Goal: Navigation & Orientation: Find specific page/section

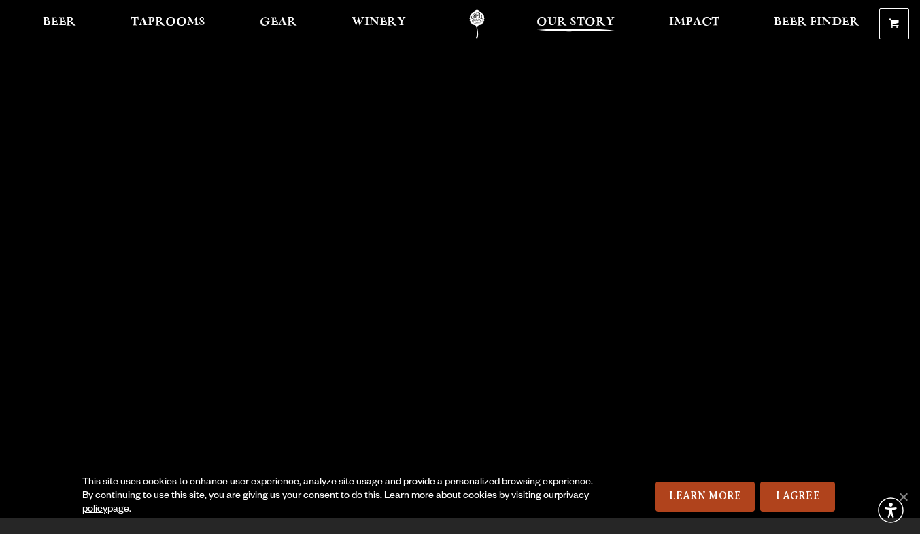
click at [568, 14] on link "Our Story" at bounding box center [576, 24] width 96 height 31
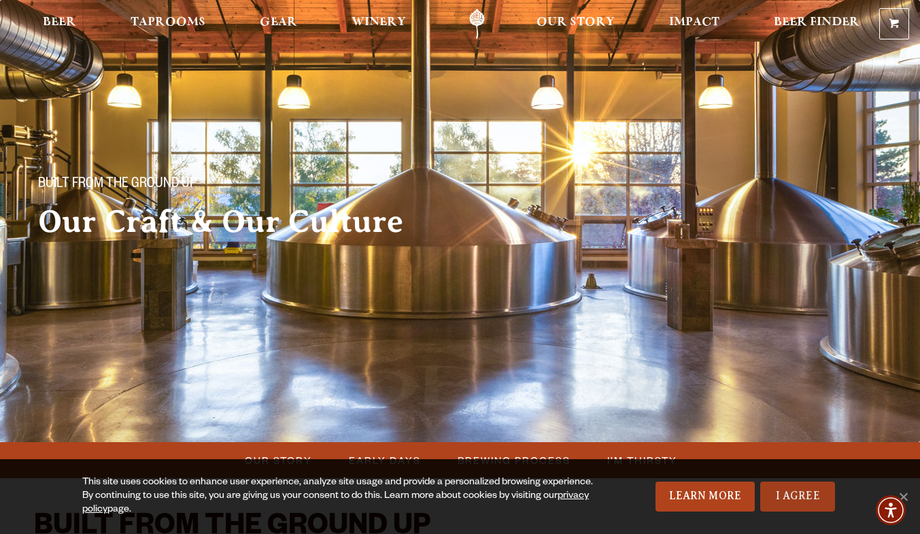
click at [792, 488] on link "I Agree" at bounding box center [797, 497] width 75 height 30
